Goal: Task Accomplishment & Management: Manage account settings

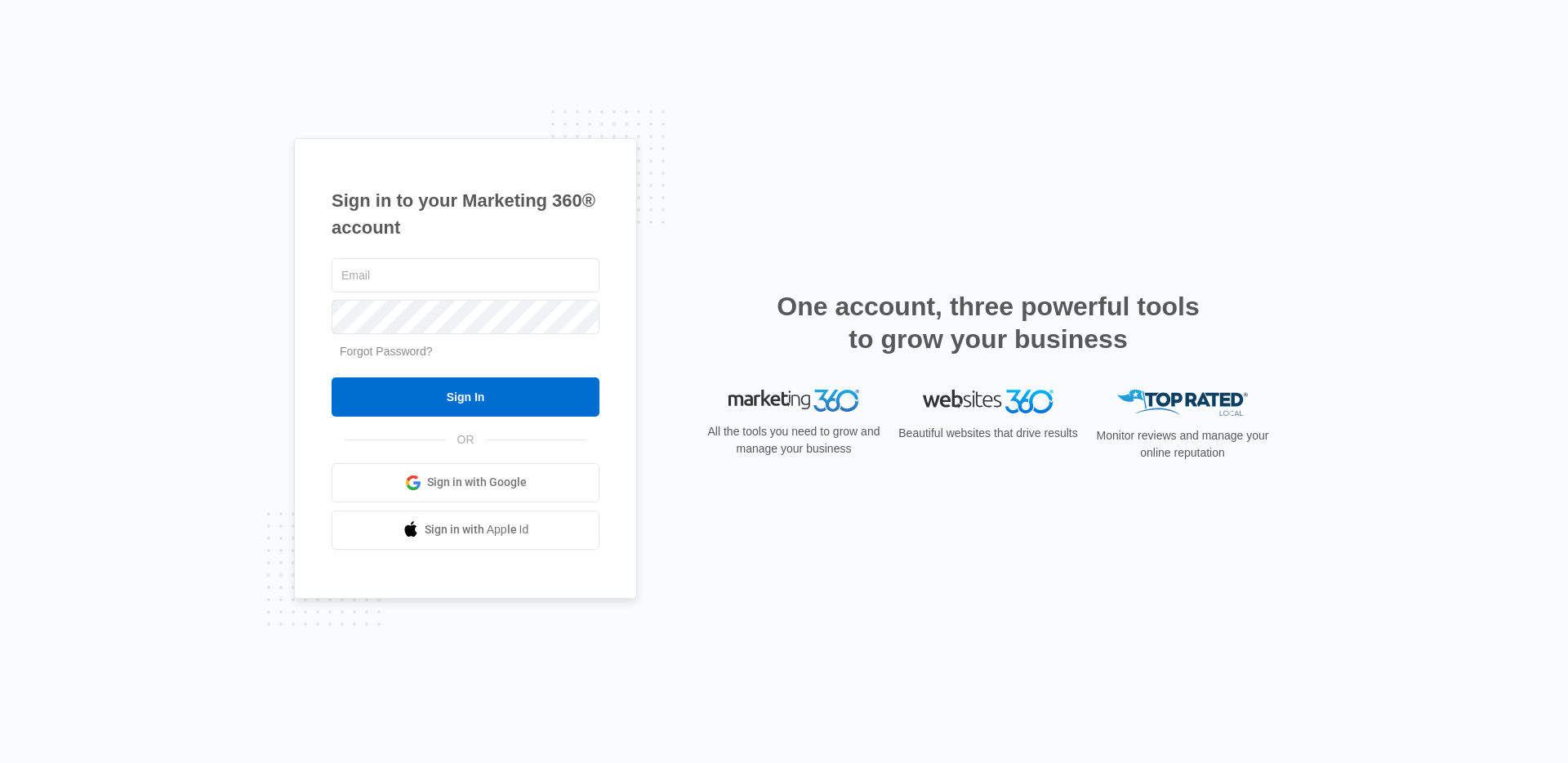
drag, startPoint x: 944, startPoint y: 319, endPoint x: 757, endPoint y: 283, distance: 190.4
click at [757, 283] on div "Sign in to your Marketing 360® account Forgot Password? Sign In OR" at bounding box center [784, 382] width 980 height 488
click at [843, 293] on h2 "One account, three powerful tools to grow your business" at bounding box center [988, 322] width 433 height 65
drag, startPoint x: 440, startPoint y: 285, endPoint x: 425, endPoint y: 288, distance: 15.3
click at [440, 285] on input "text" at bounding box center [465, 274] width 267 height 34
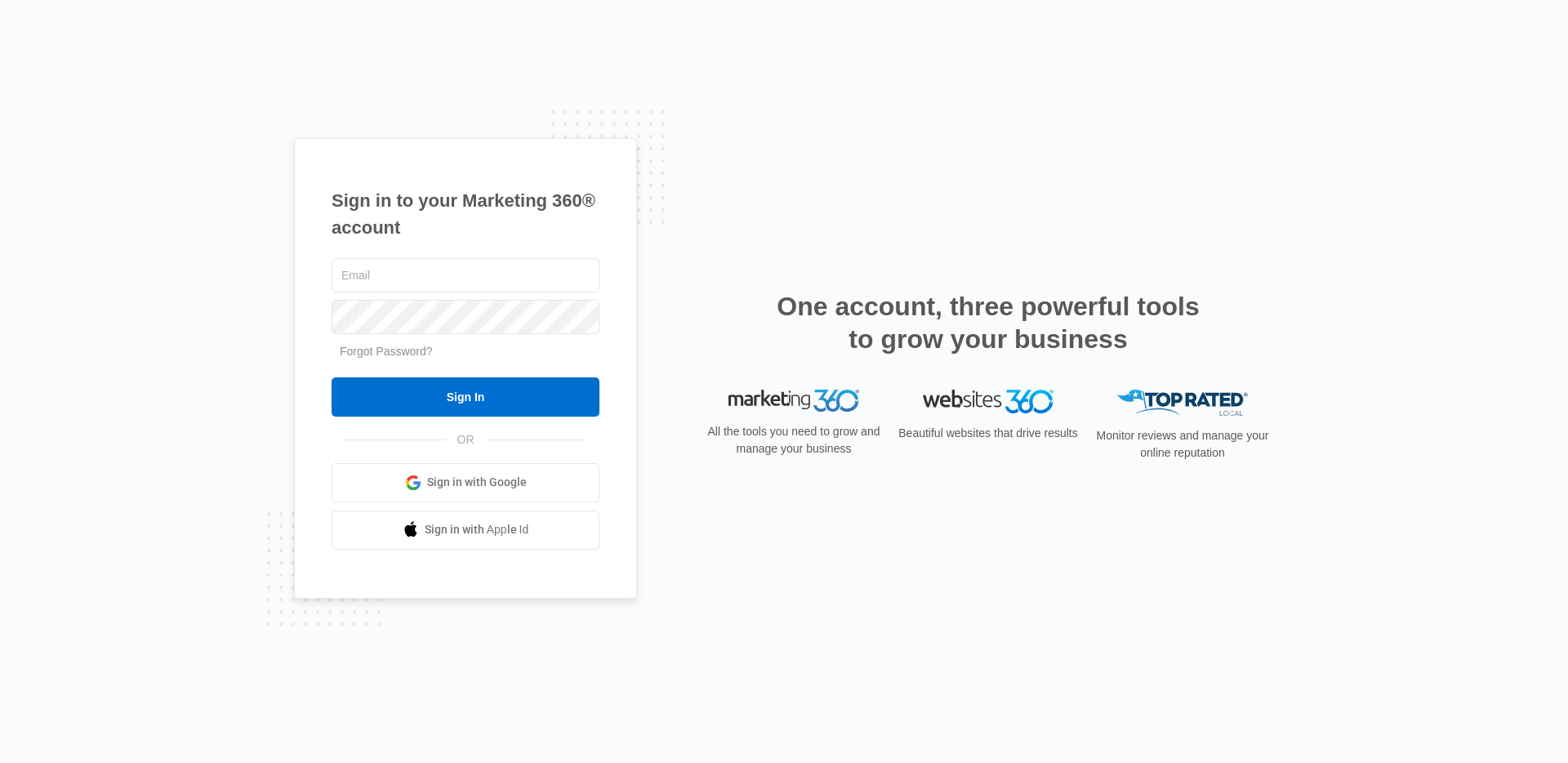
click at [192, 304] on div "Sign in to your Marketing 360® account Forgot Password? Sign In OR Sign in with…" at bounding box center [784, 382] width 1568 height 763
